Goal: Task Accomplishment & Management: Manage account settings

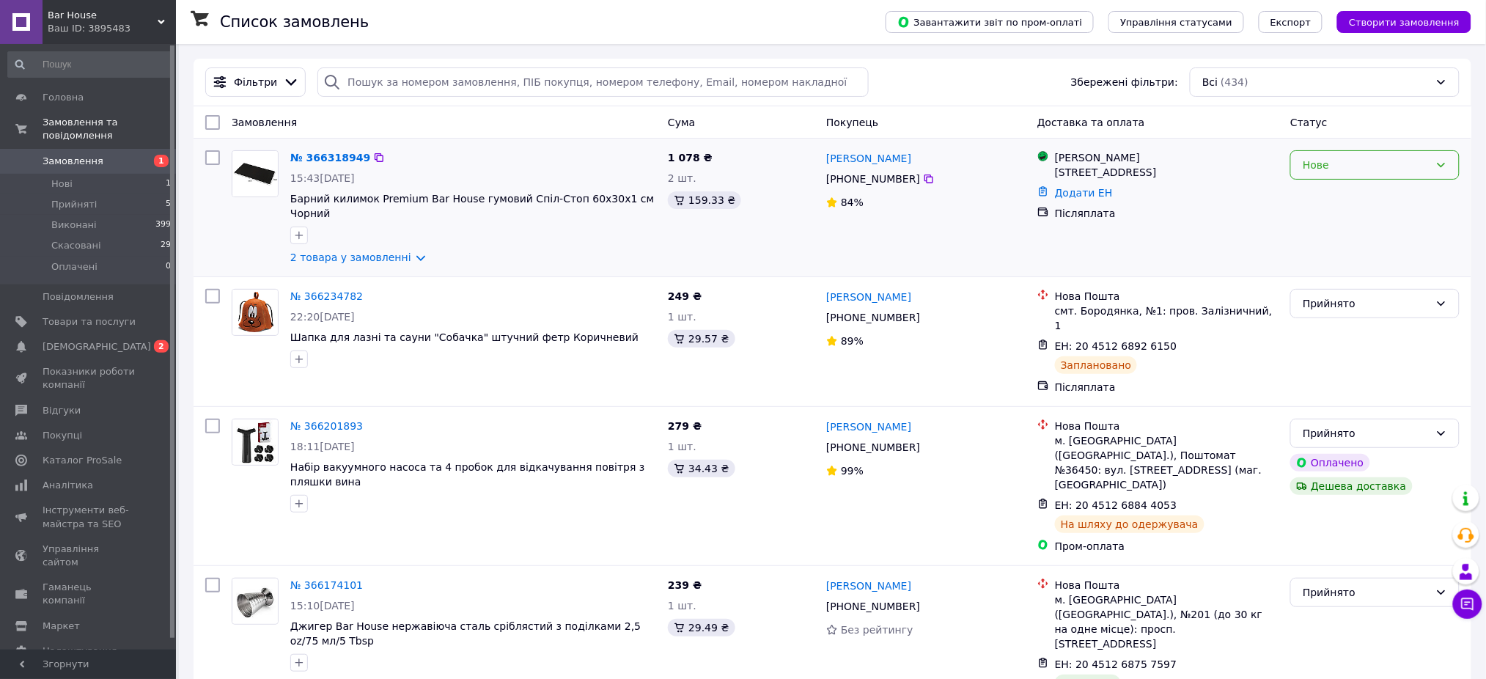
click at [1356, 168] on div "Нове" at bounding box center [1366, 165] width 127 height 16
click at [1329, 196] on li "Прийнято" at bounding box center [1376, 197] width 168 height 26
click at [311, 152] on link "№ 366318949" at bounding box center [330, 158] width 80 height 12
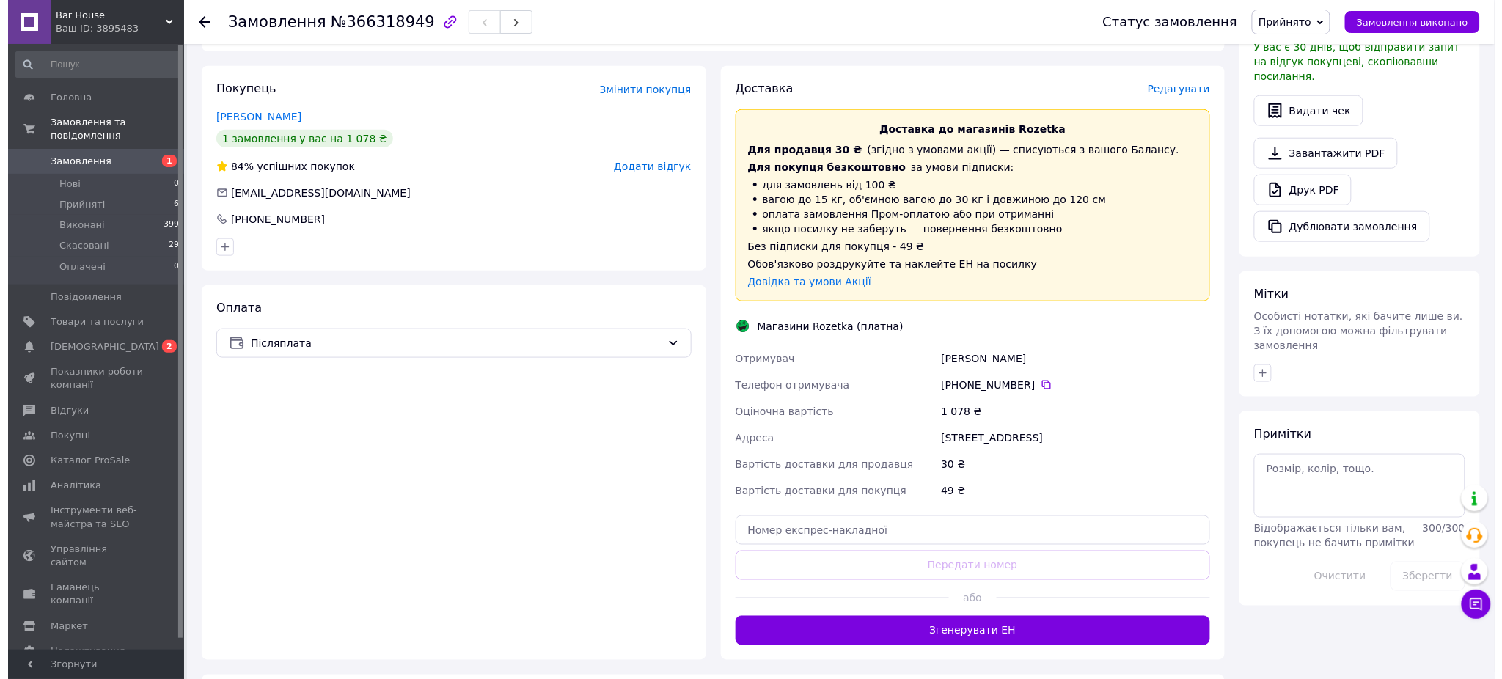
scroll to position [448, 0]
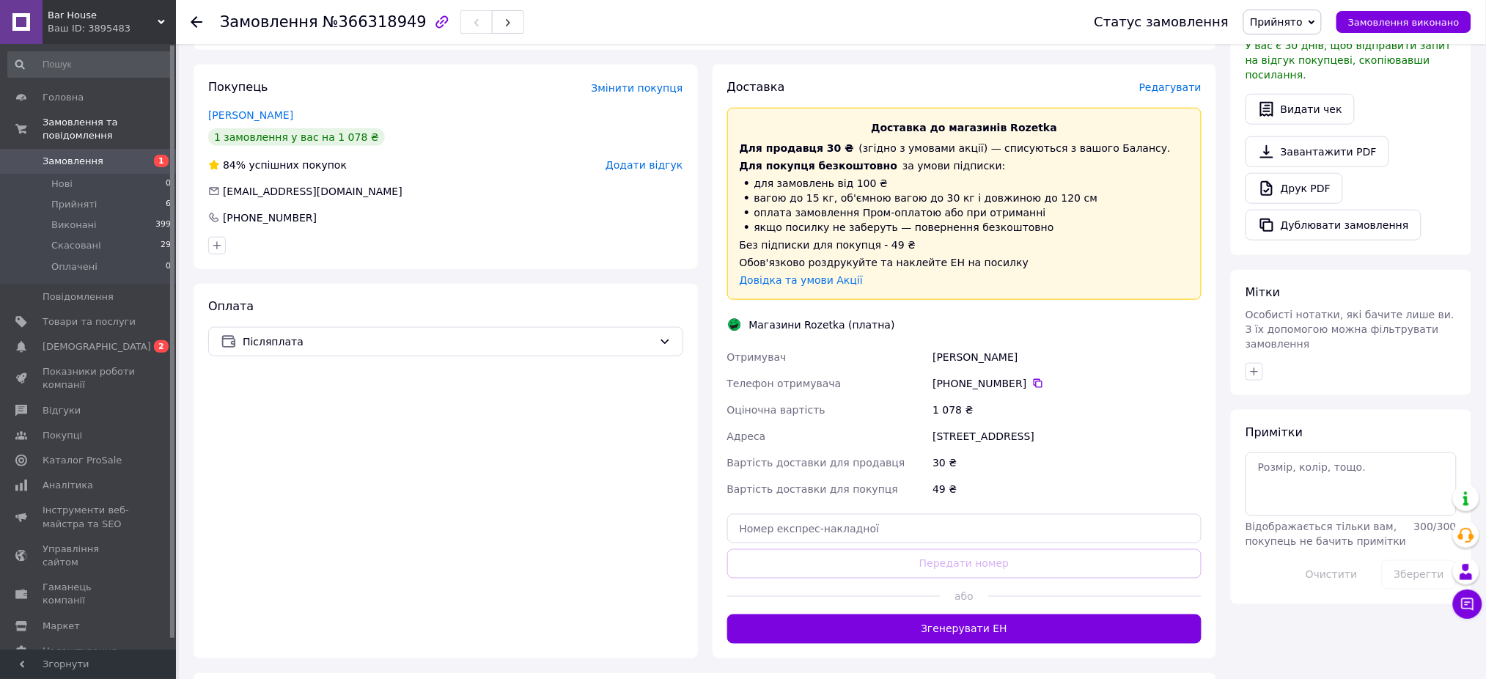
click at [1186, 84] on span "Редагувати" at bounding box center [1171, 87] width 62 height 12
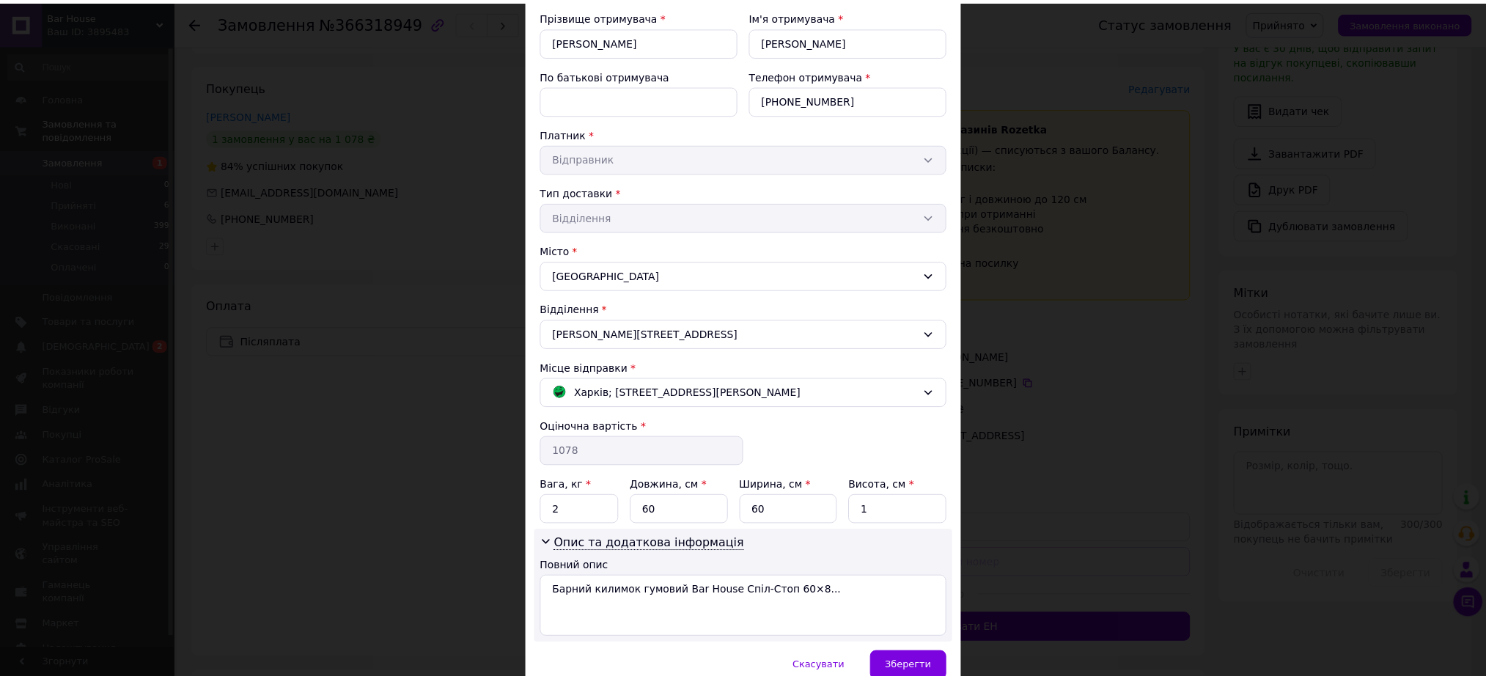
scroll to position [165, 0]
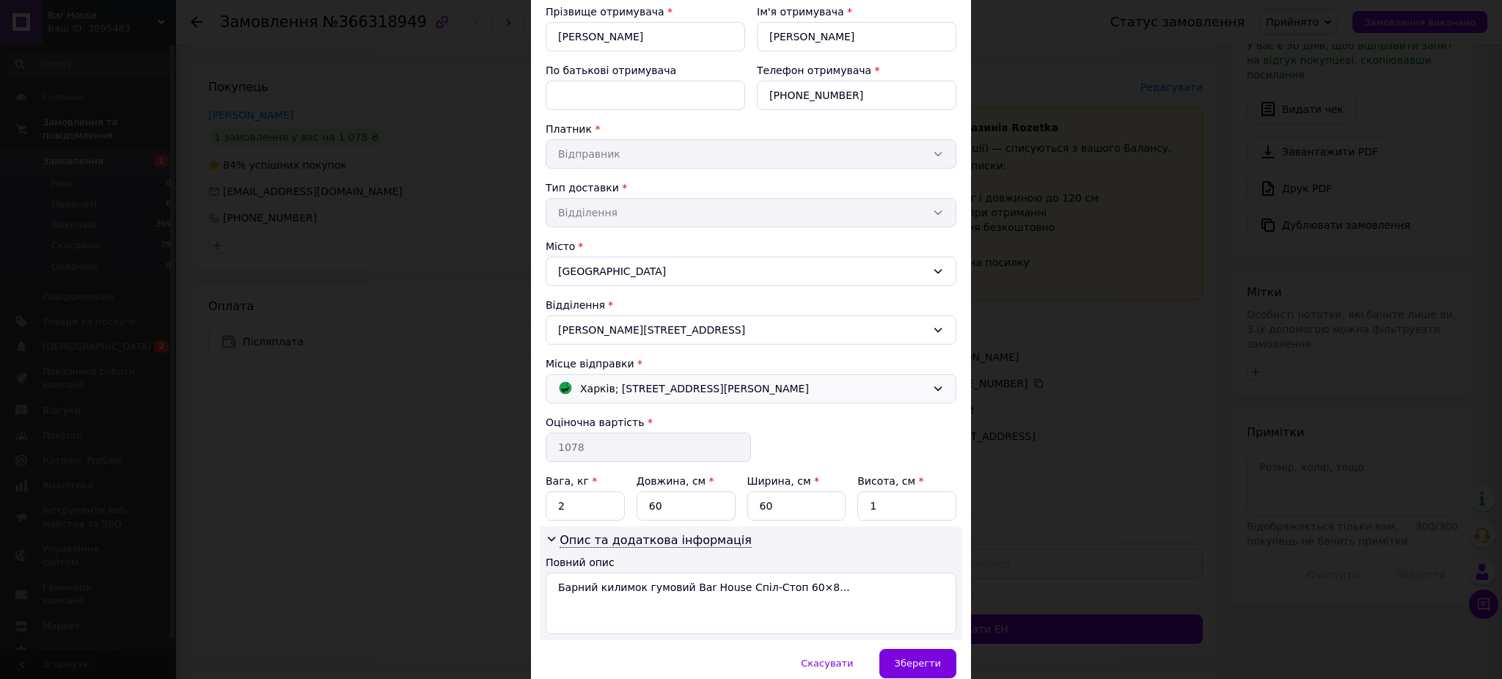
click at [876, 396] on div "Харків; [STREET_ADDRESS][PERSON_NAME]" at bounding box center [741, 389] width 375 height 16
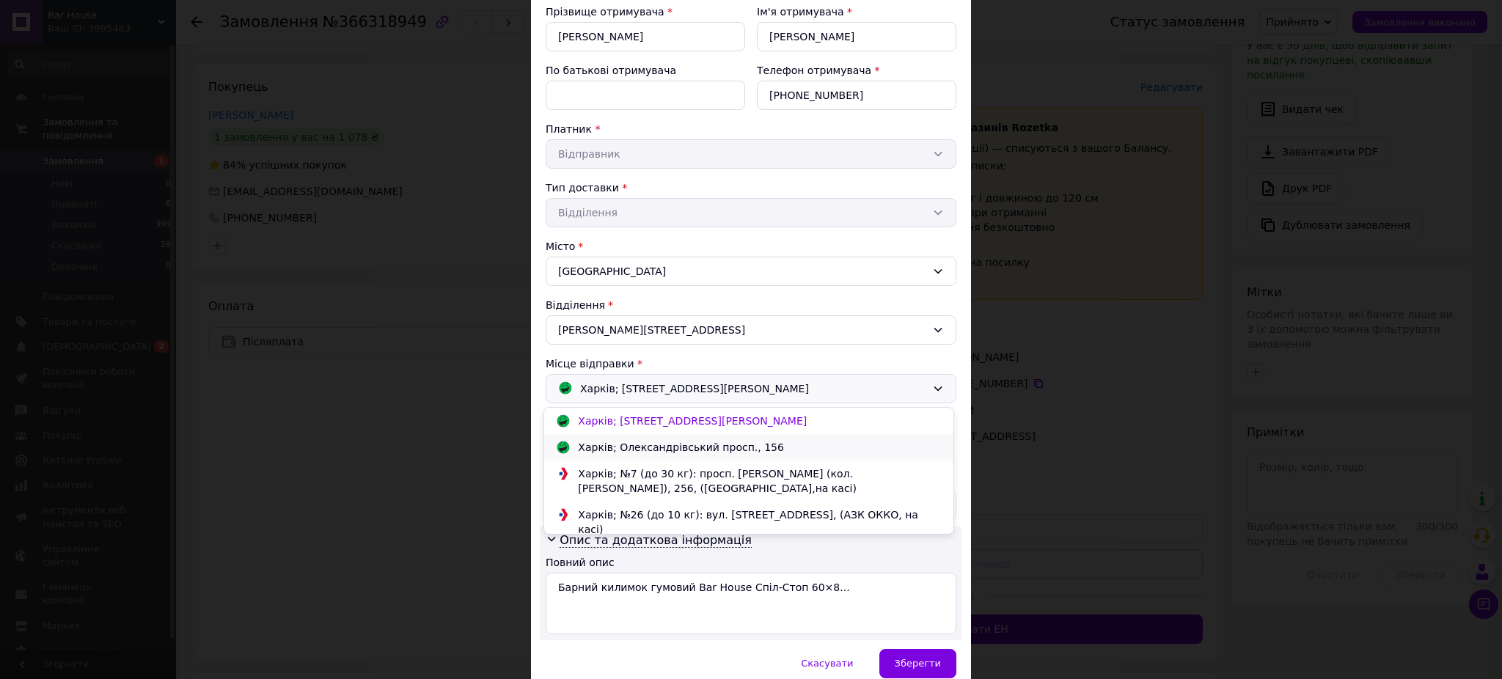
click at [676, 442] on div "Харків; Олександрівський просп., 156" at bounding box center [680, 447] width 213 height 15
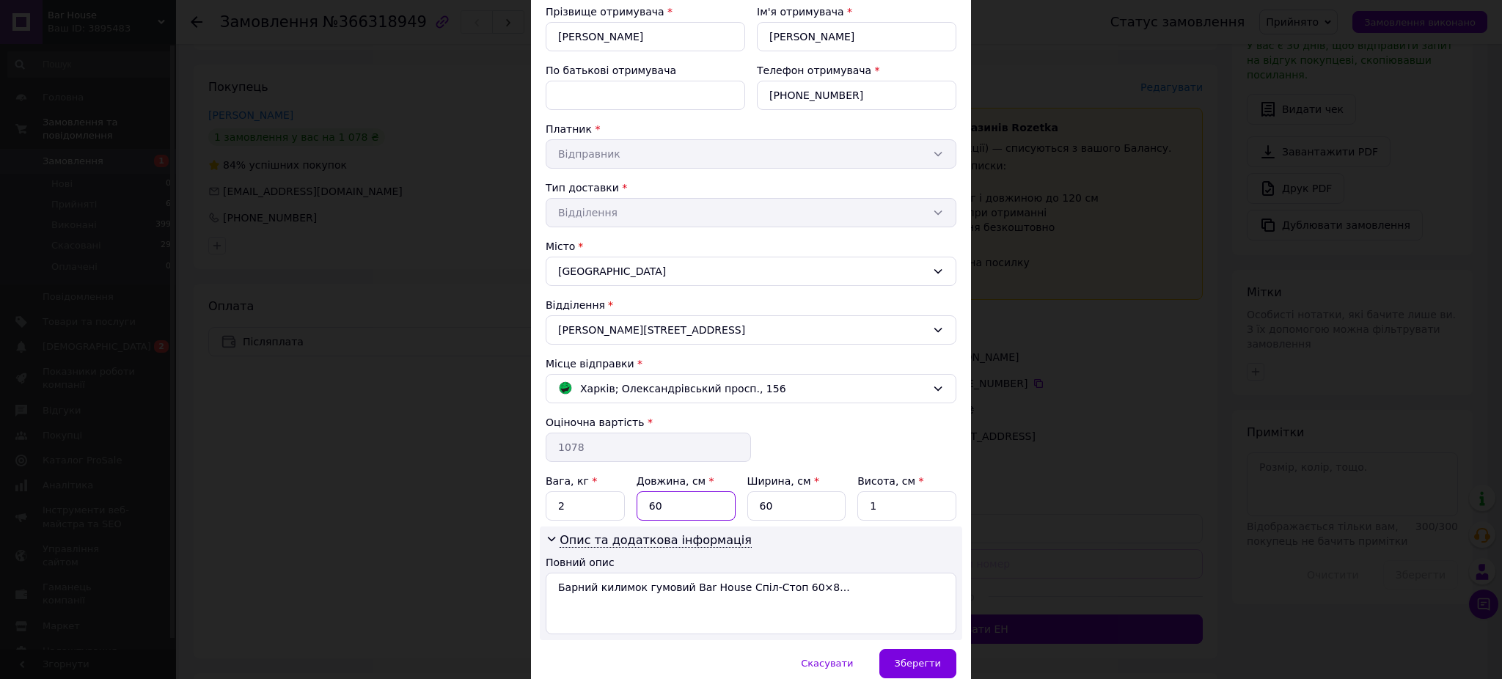
click at [674, 509] on input "60" at bounding box center [686, 505] width 99 height 29
type input "6"
type input "34"
type input "24"
type input "9"
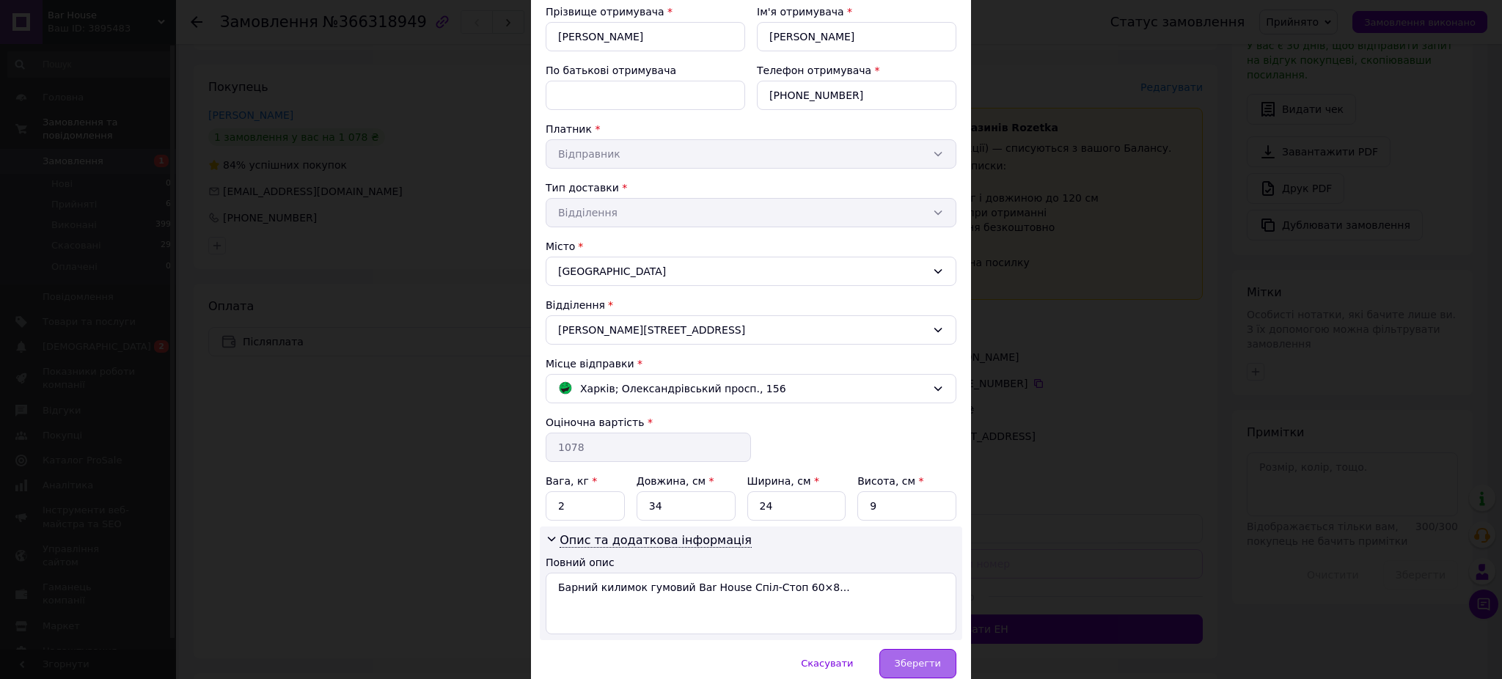
click at [917, 660] on span "Зберегти" at bounding box center [918, 663] width 46 height 11
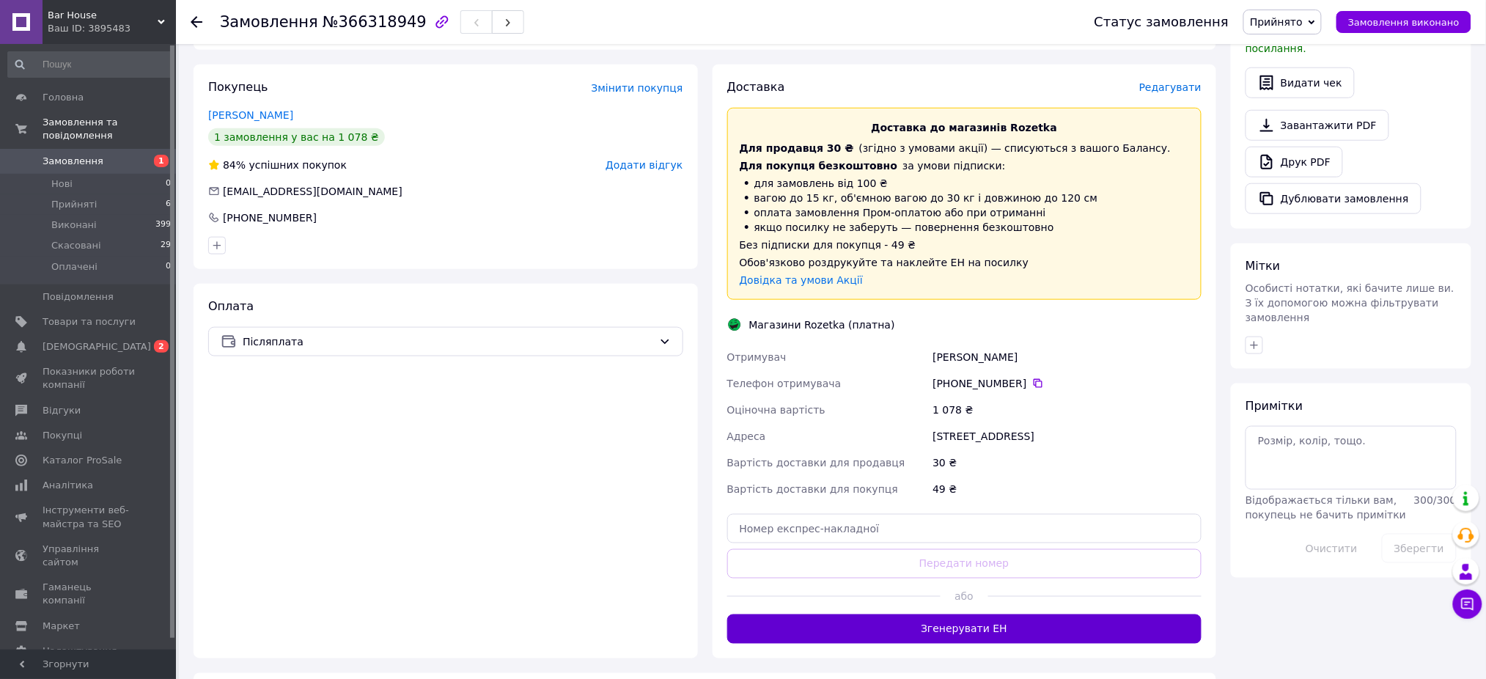
click at [967, 627] on button "Згенерувати ЕН" at bounding box center [964, 629] width 475 height 29
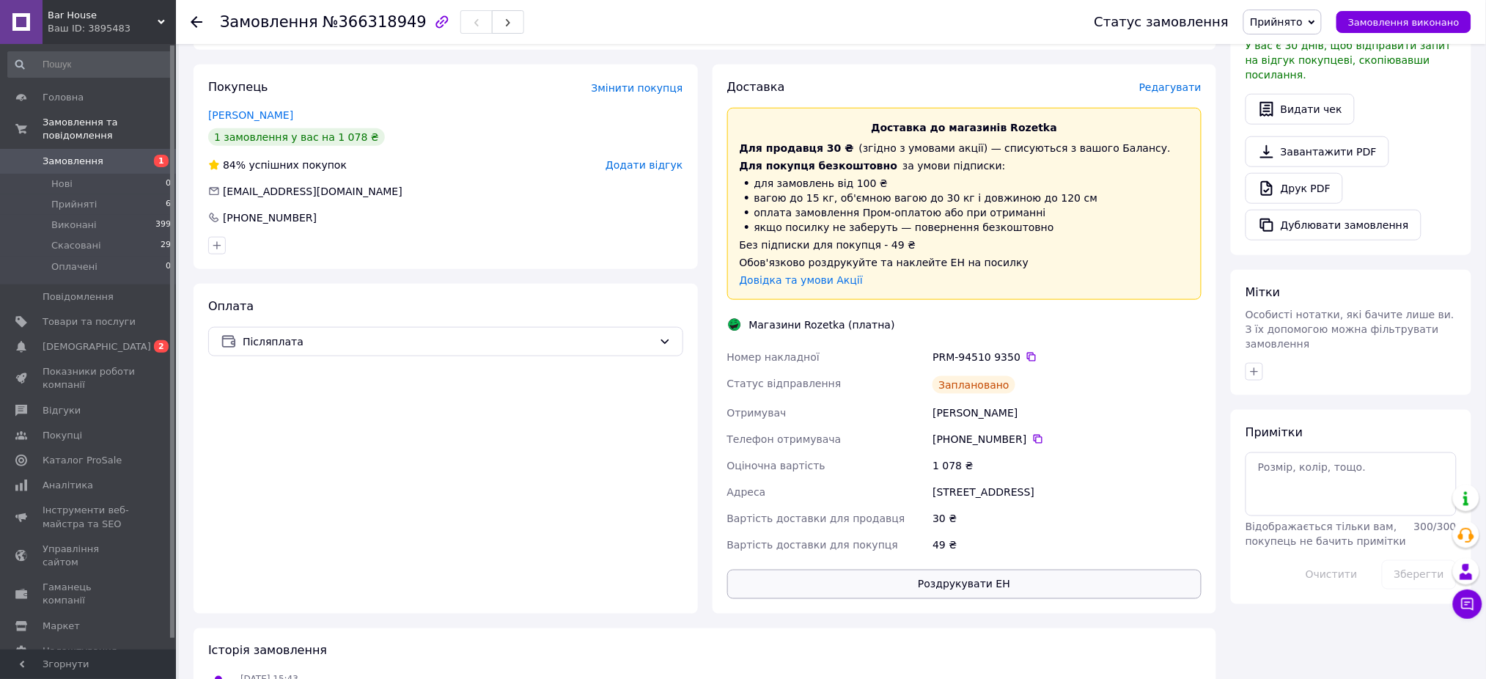
click at [972, 578] on button "Роздрукувати ЕН" at bounding box center [964, 584] width 475 height 29
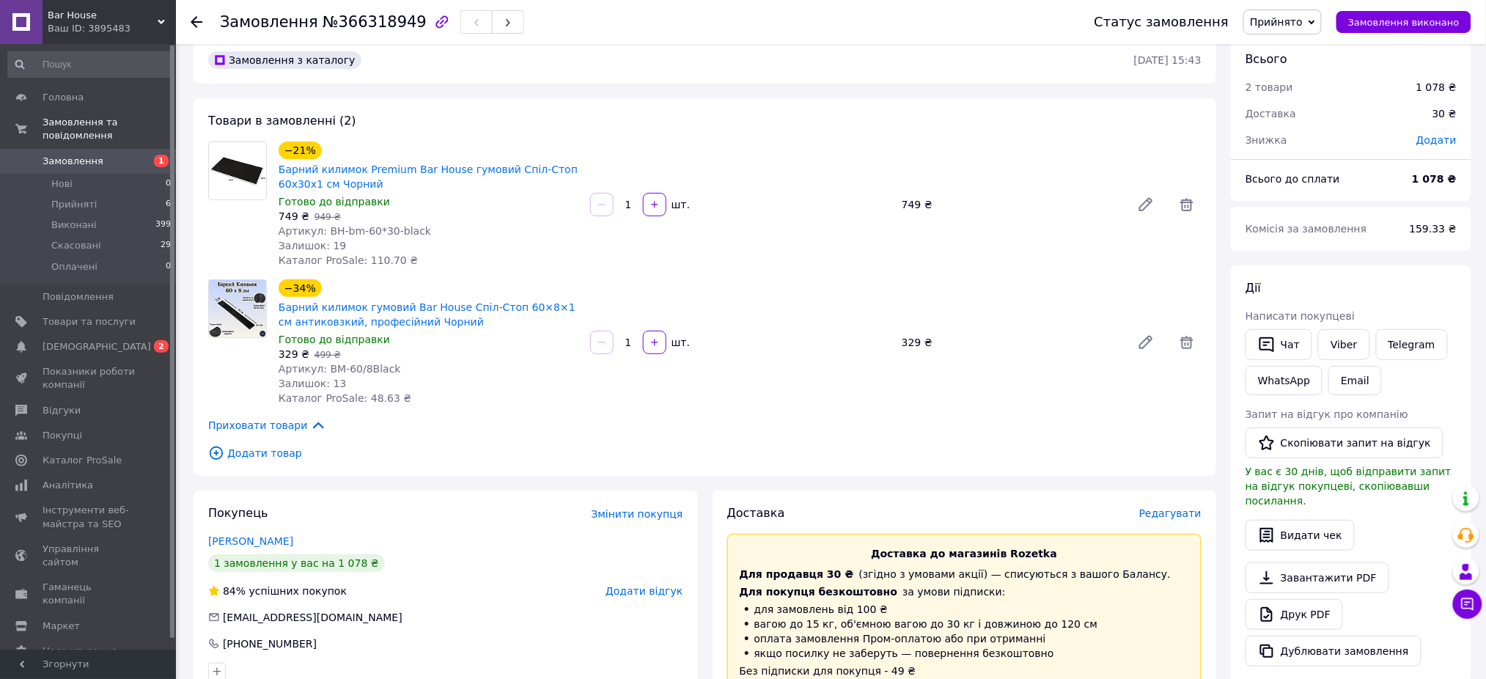
scroll to position [0, 0]
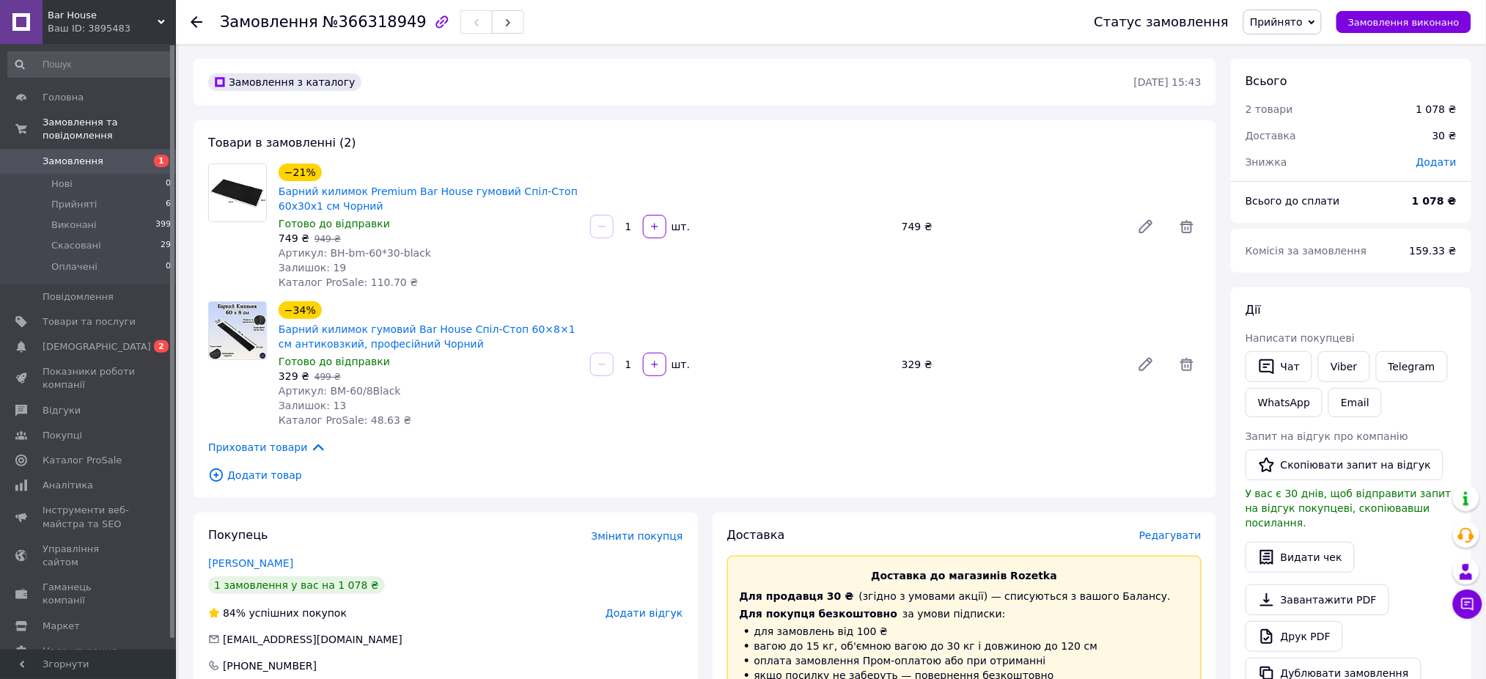
click at [191, 19] on icon at bounding box center [197, 22] width 12 height 12
